Goal: Task Accomplishment & Management: Use online tool/utility

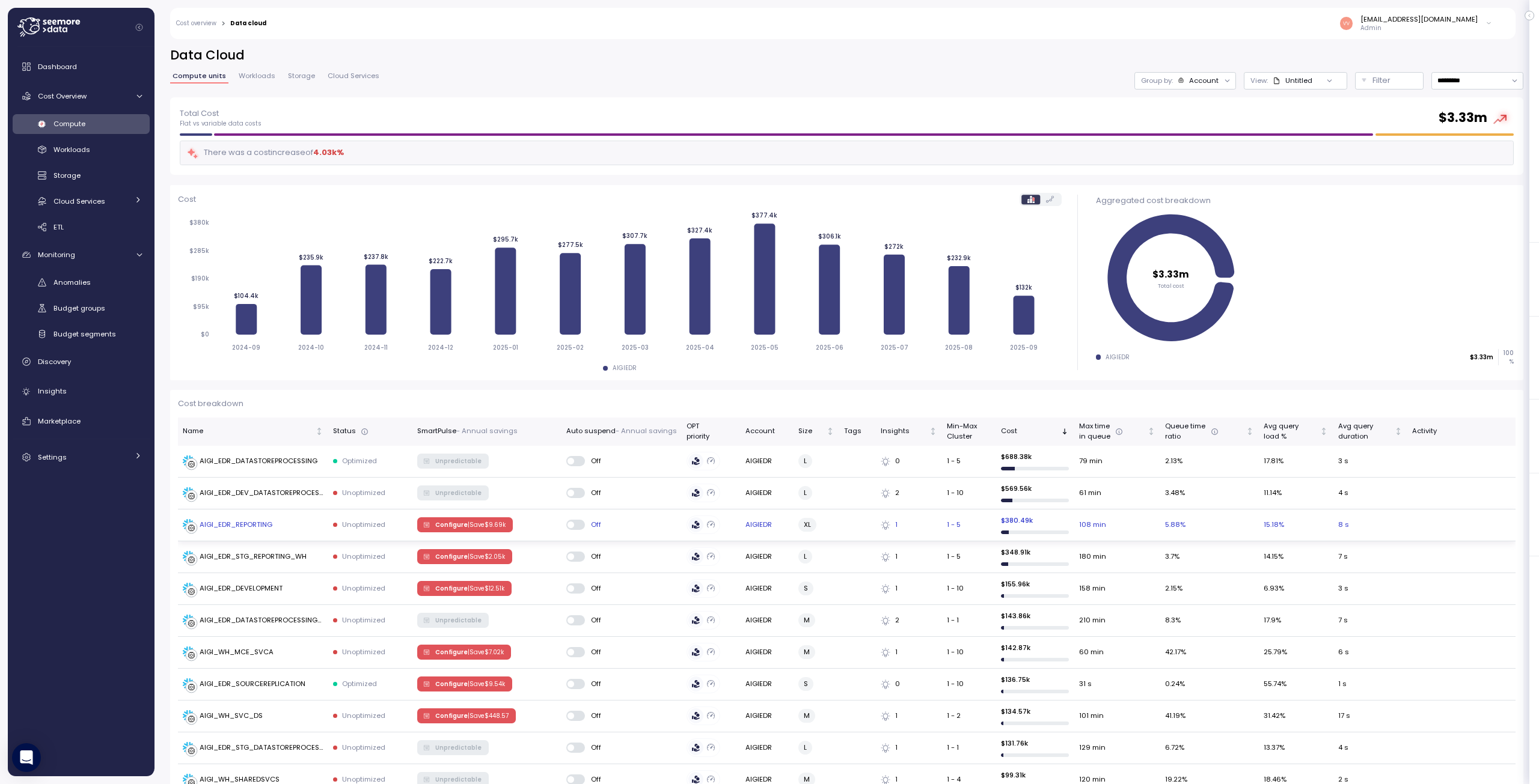
click at [248, 522] on div "AIGI_EDR_REPORTING" at bounding box center [236, 525] width 73 height 11
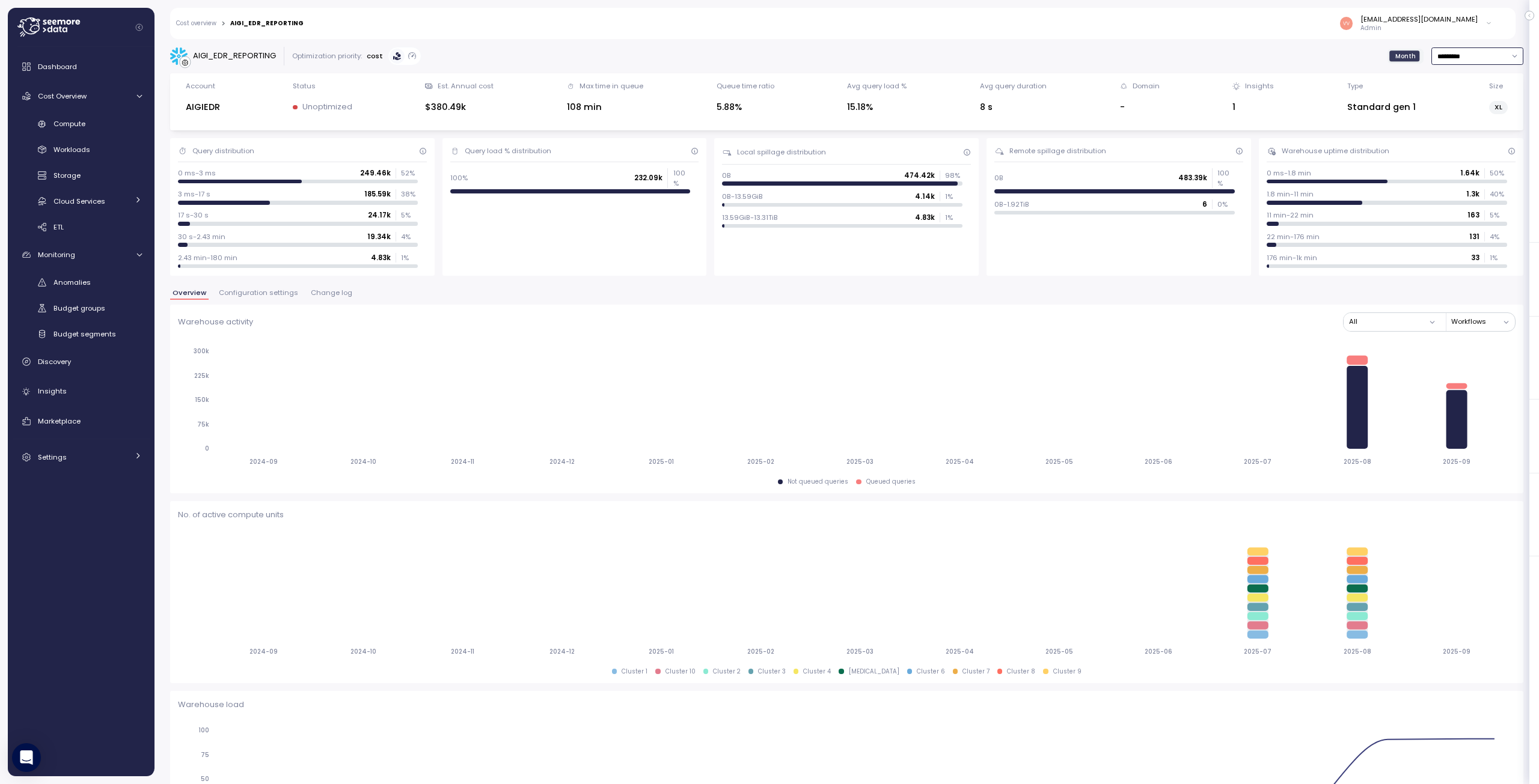
click at [1477, 51] on input "*********" at bounding box center [1477, 56] width 92 height 18
type input "**********"
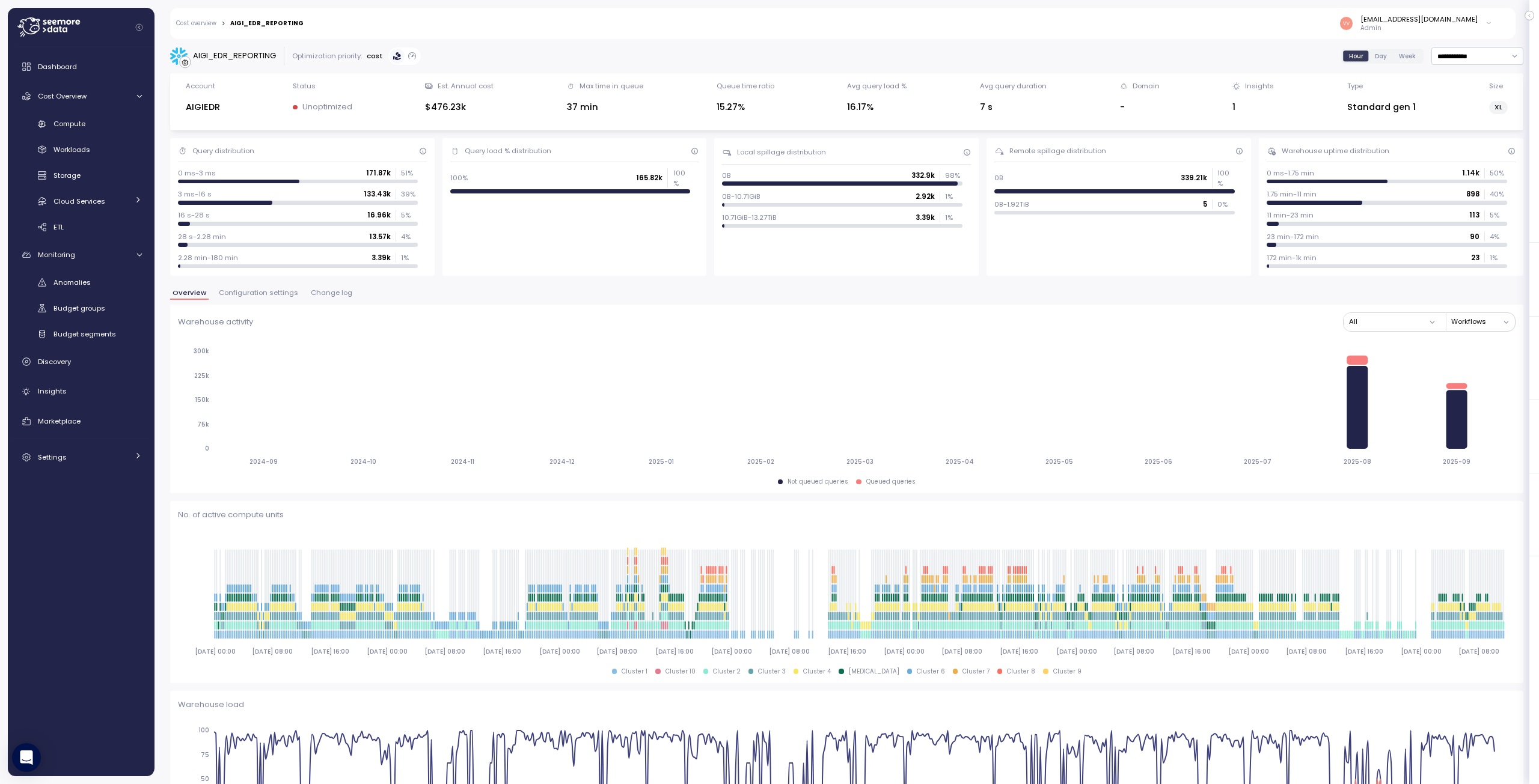
click at [923, 28] on div "[EMAIL_ADDRESS][DOMAIN_NAME] Admin" at bounding box center [906, 23] width 1189 height 31
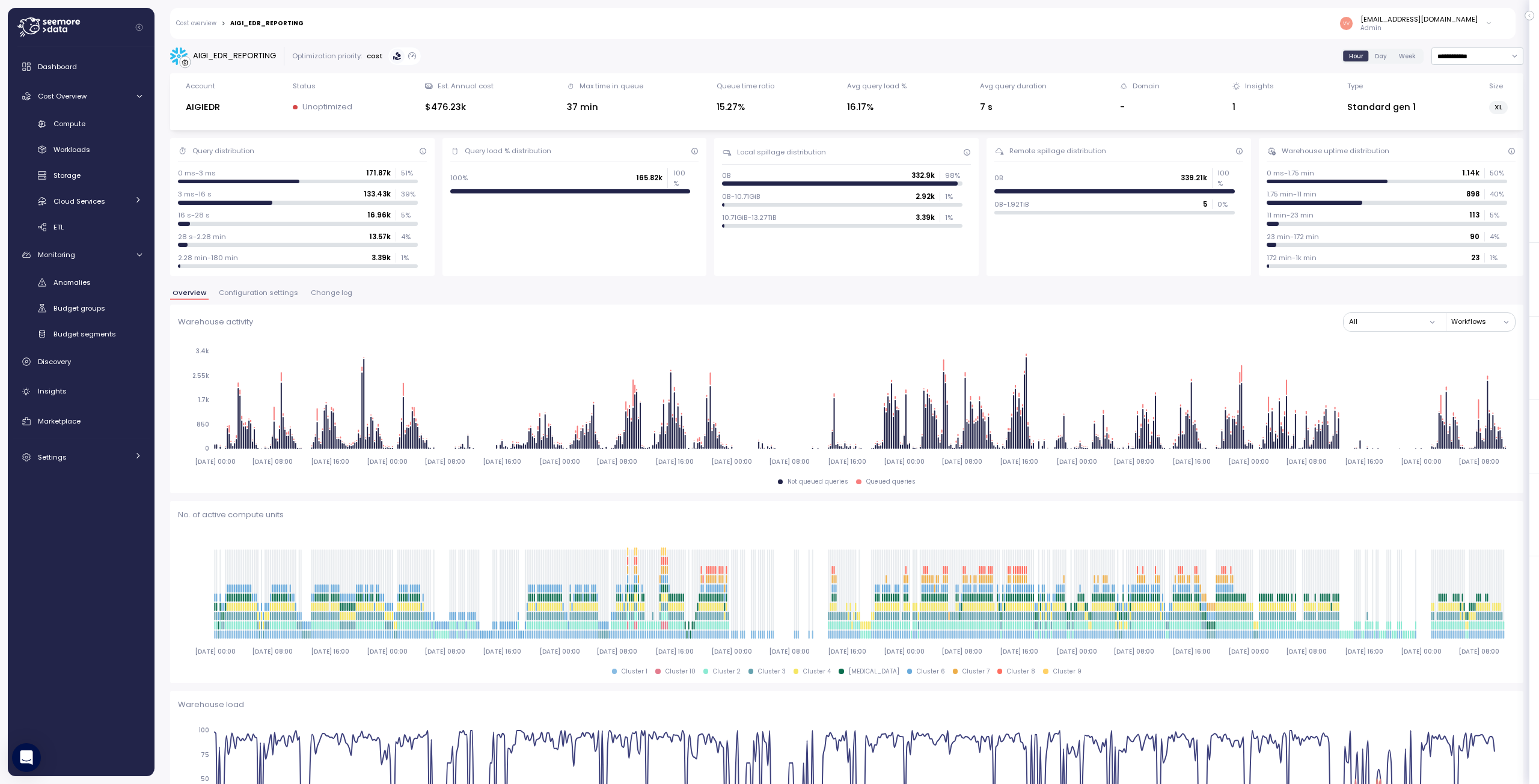
click at [331, 56] on div "Optimization priority:" at bounding box center [327, 56] width 70 height 9
click at [380, 57] on p "cost" at bounding box center [374, 56] width 16 height 9
click at [184, 62] on icon at bounding box center [185, 62] width 7 height 7
click at [265, 293] on span "Configuration settings" at bounding box center [259, 293] width 79 height 7
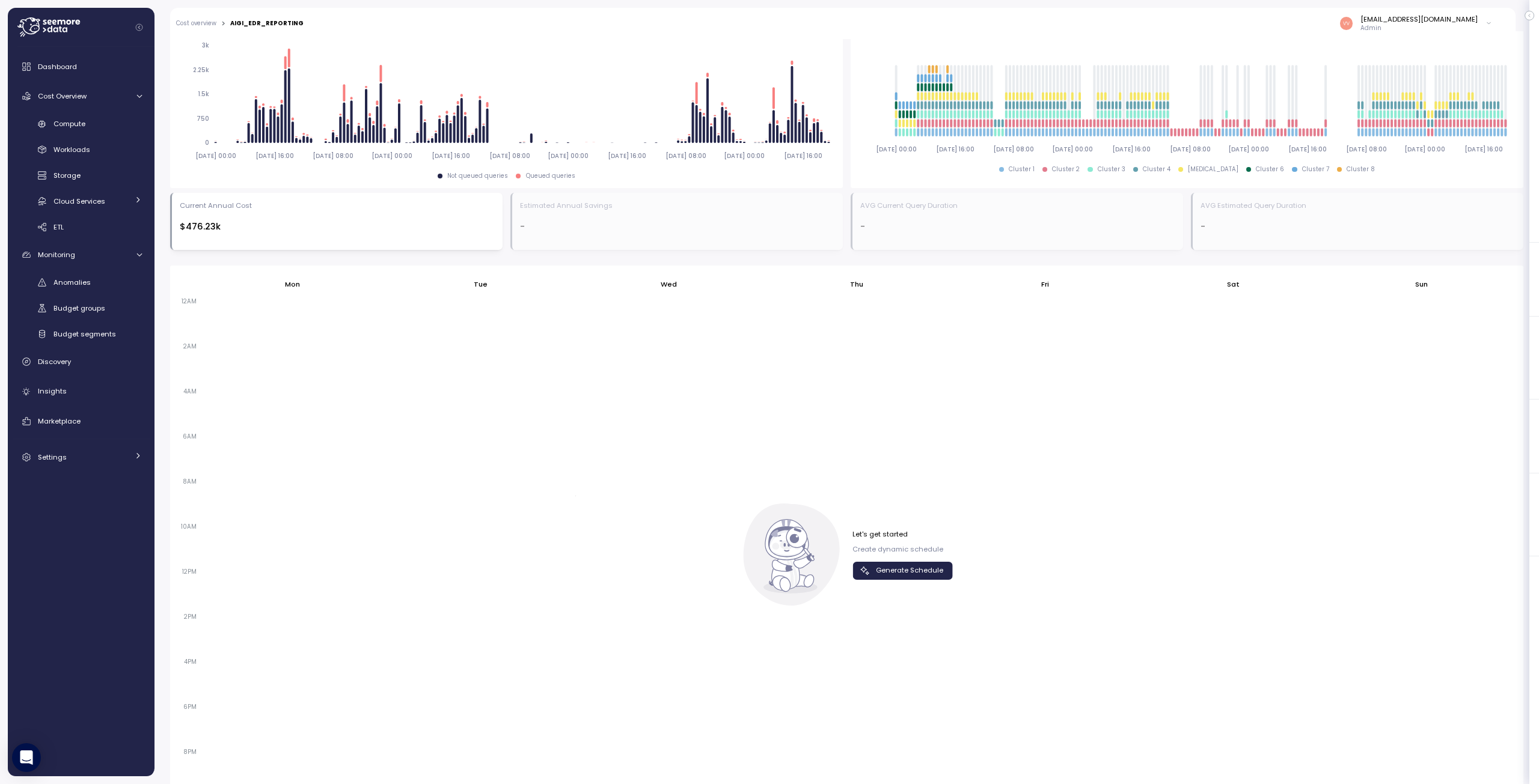
scroll to position [573, 0]
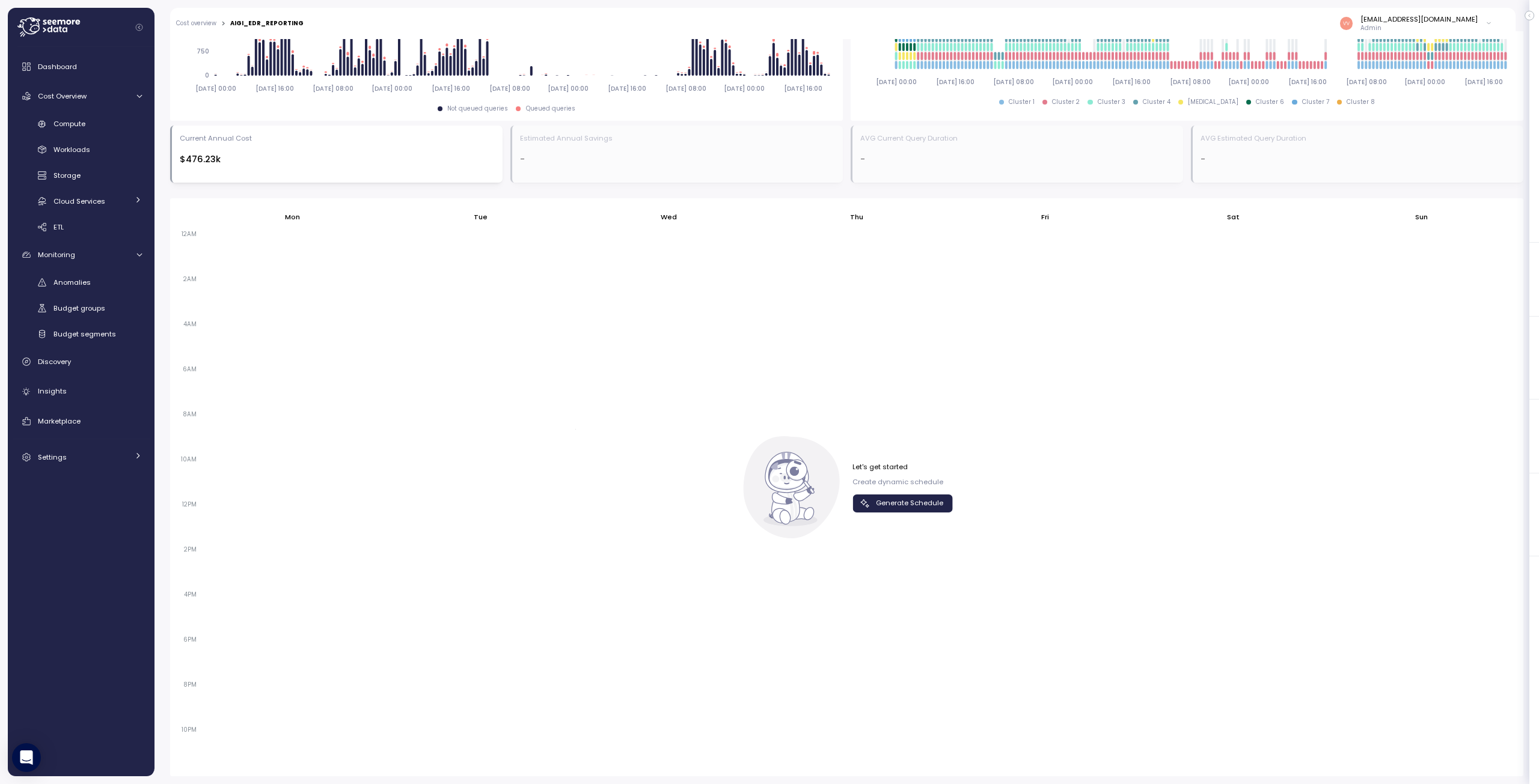
click at [912, 502] on span "Generate Schedule" at bounding box center [910, 503] width 67 height 16
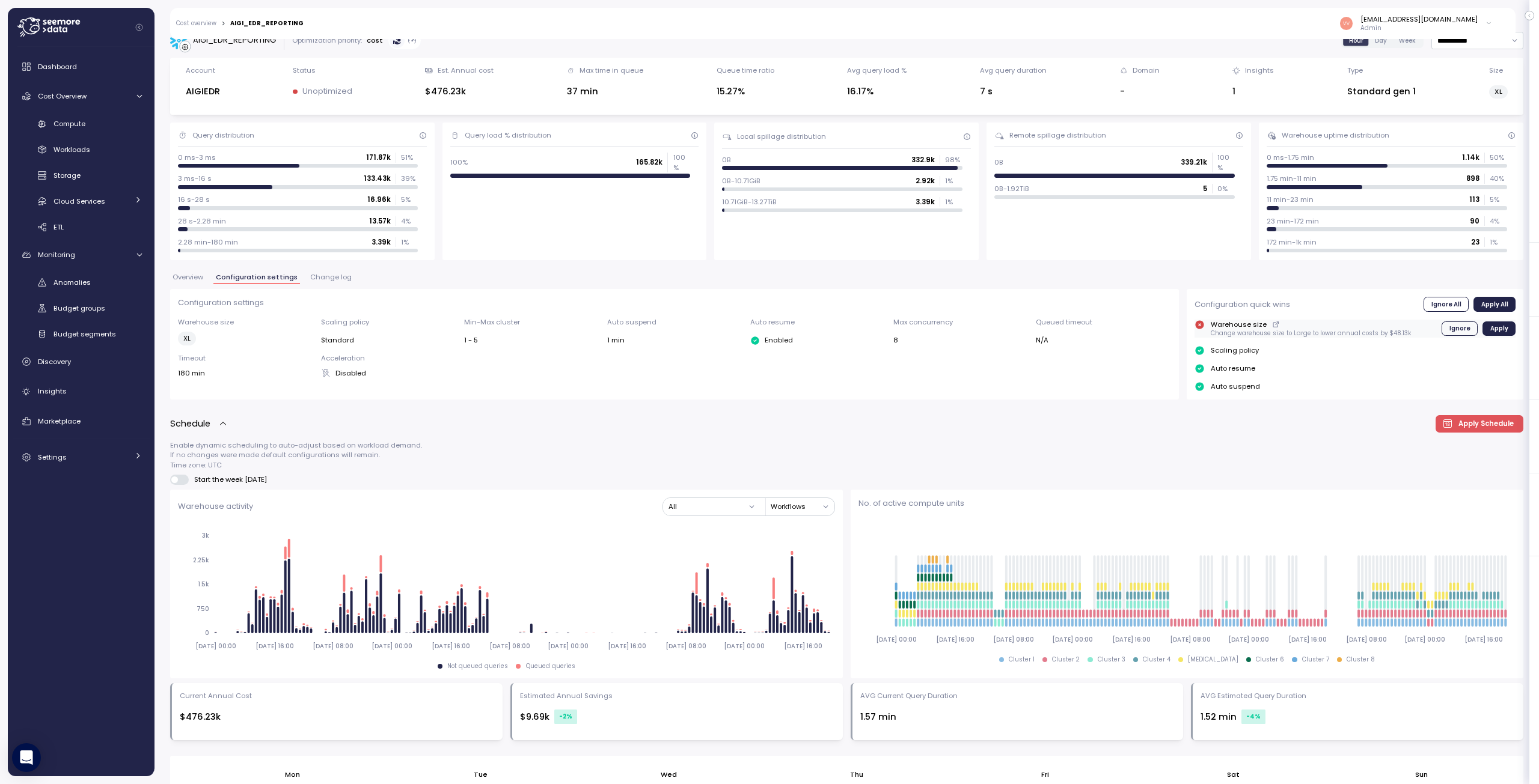
scroll to position [0, 0]
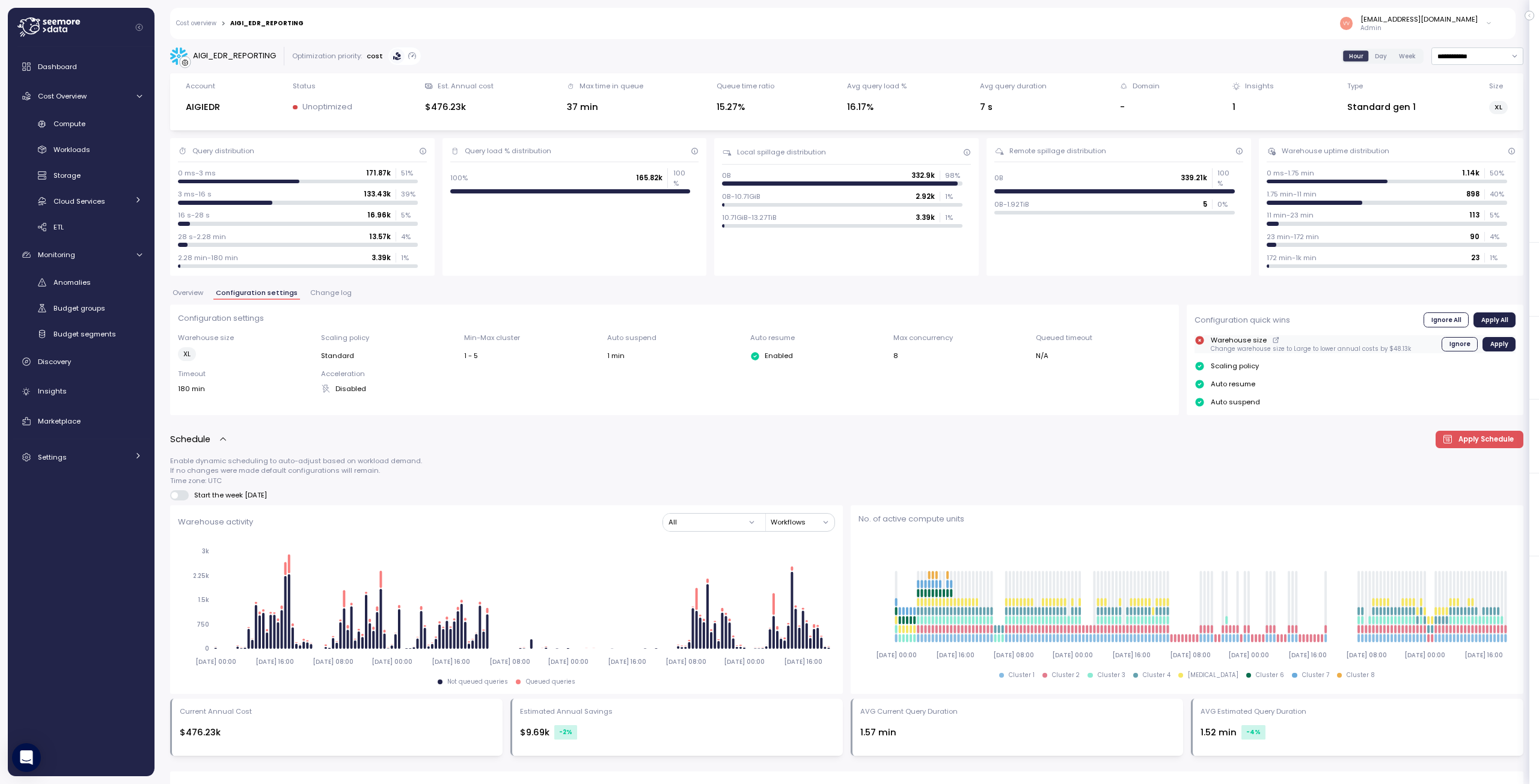
click at [1273, 338] on icon at bounding box center [1276, 340] width 8 height 14
